Goal: Find specific page/section: Find specific page/section

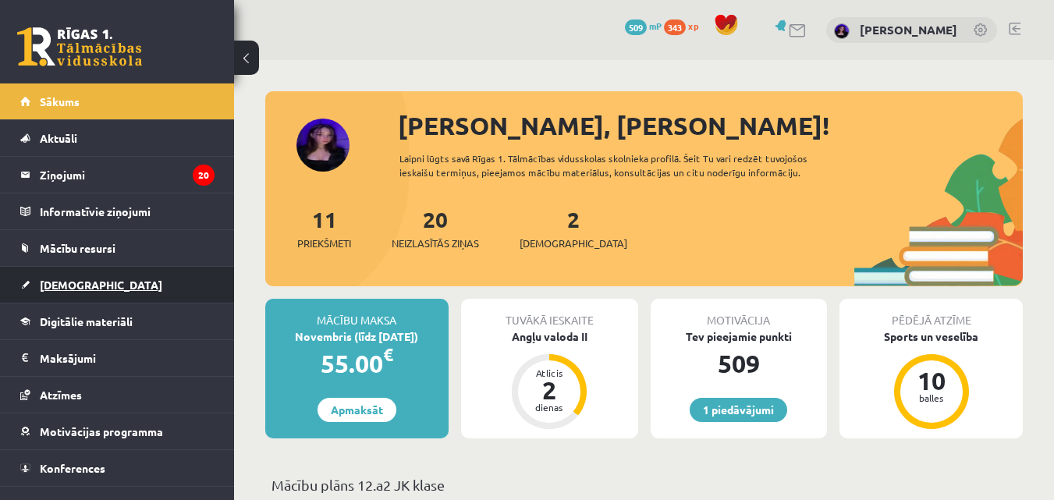
click at [76, 283] on span "[DEMOGRAPHIC_DATA]" at bounding box center [101, 285] width 122 height 14
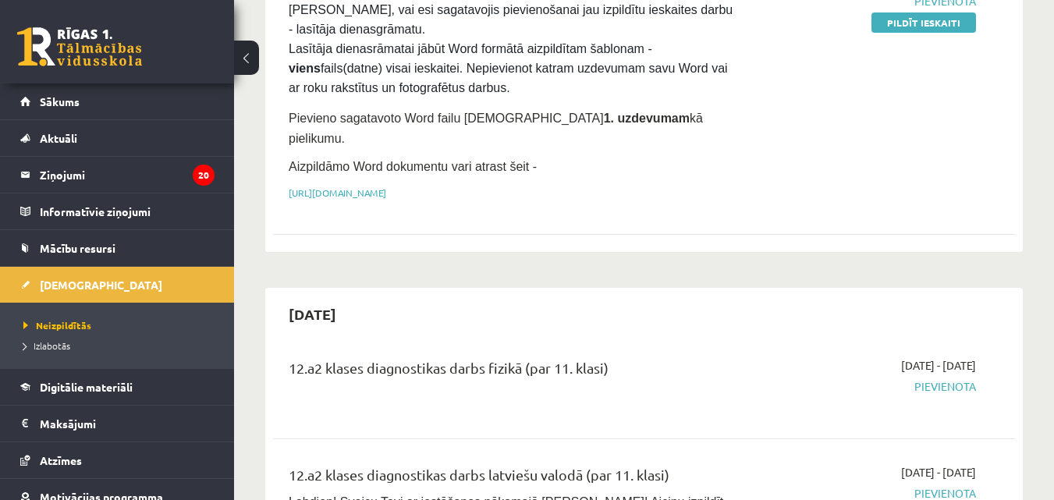
scroll to position [624, 0]
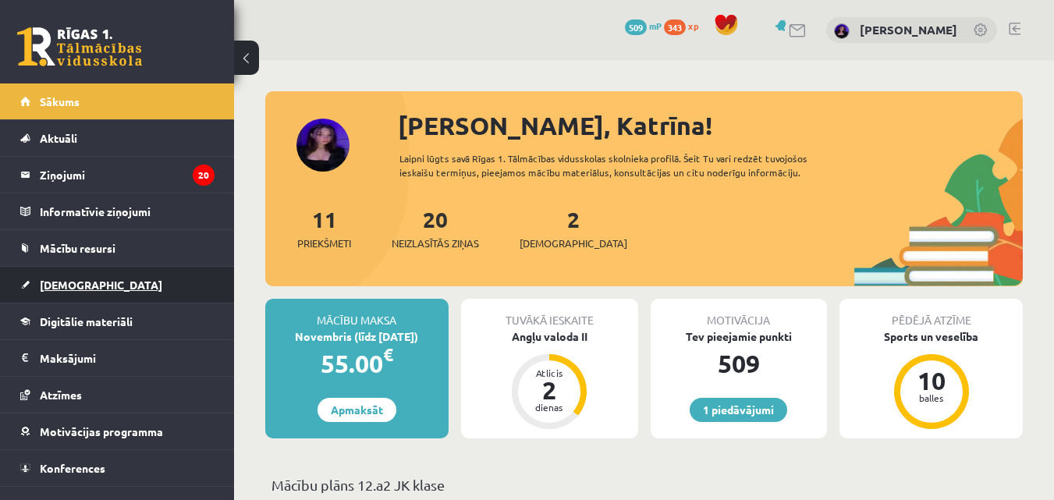
click at [80, 285] on span "[DEMOGRAPHIC_DATA]" at bounding box center [101, 285] width 122 height 14
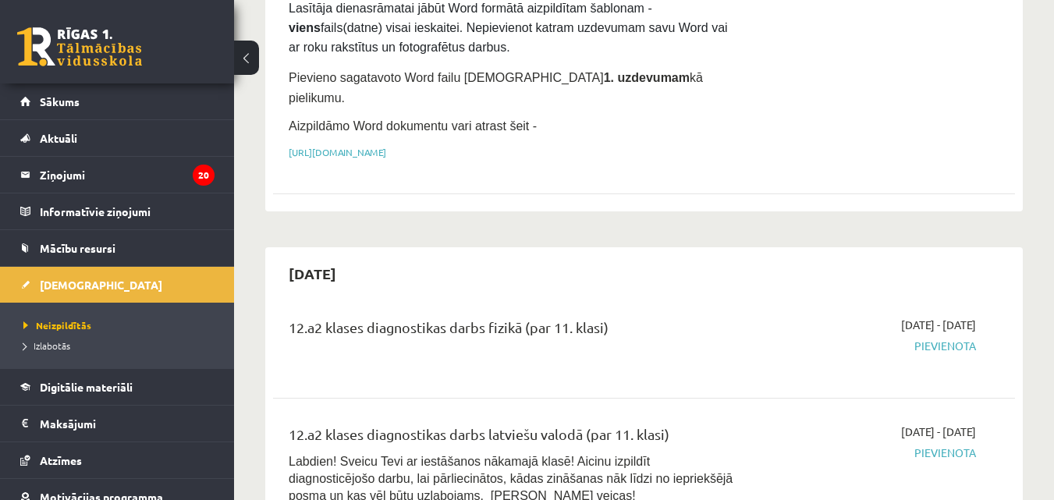
scroll to position [655, 0]
